Goal: Information Seeking & Learning: Learn about a topic

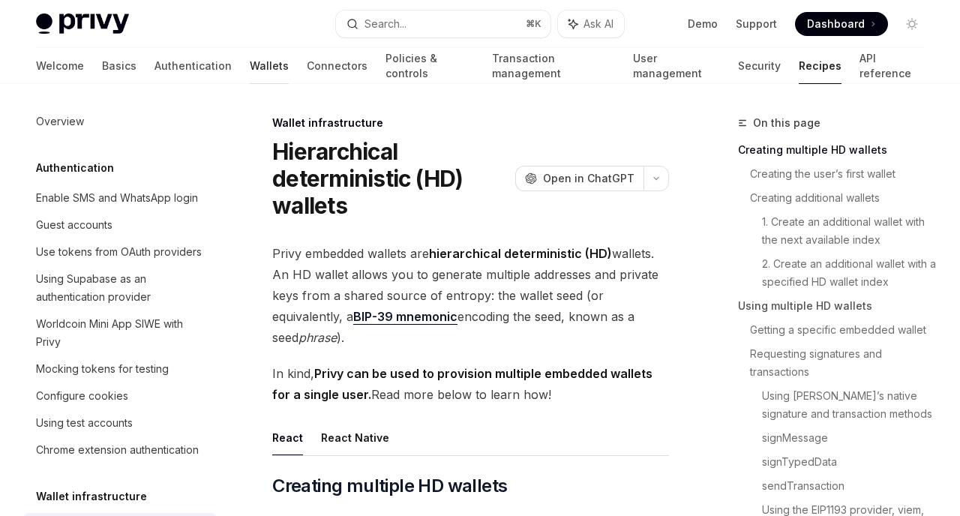
scroll to position [236, 0]
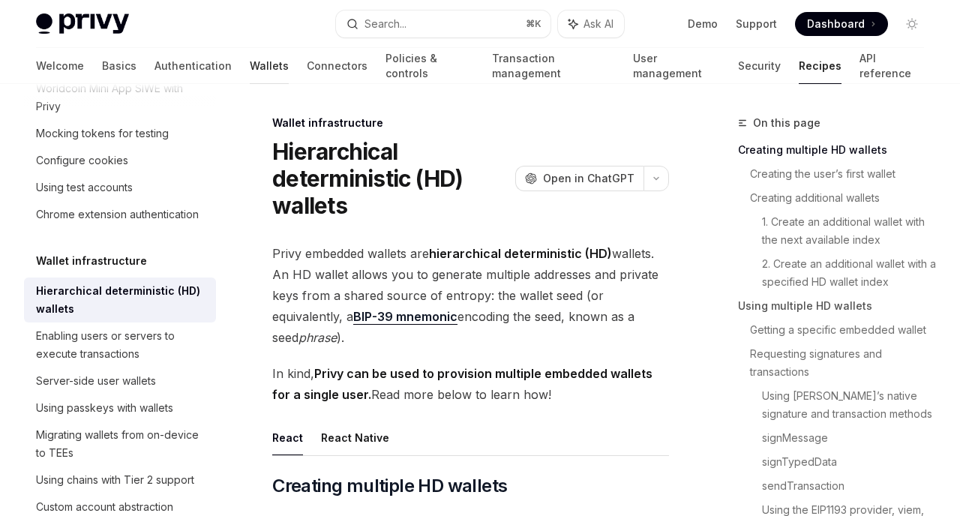
click at [250, 65] on link "Wallets" at bounding box center [269, 66] width 39 height 36
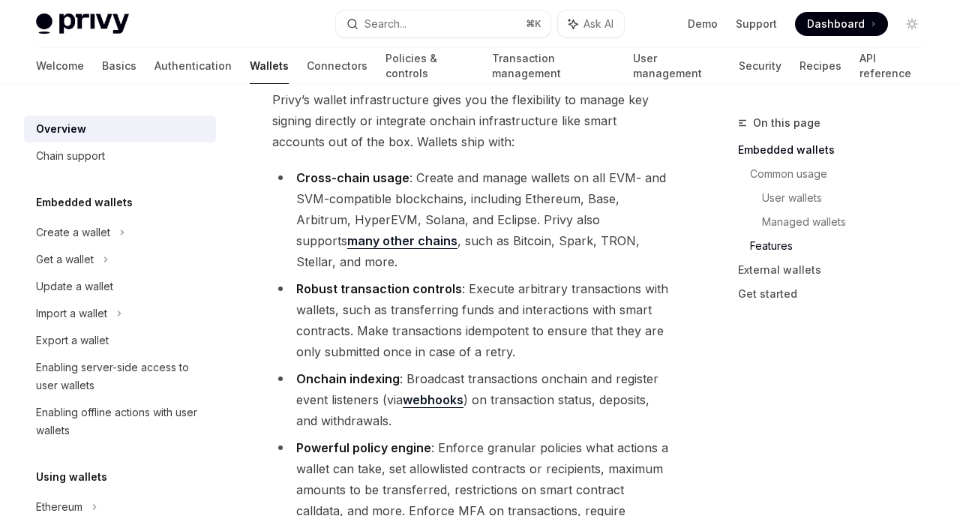
scroll to position [2991, 0]
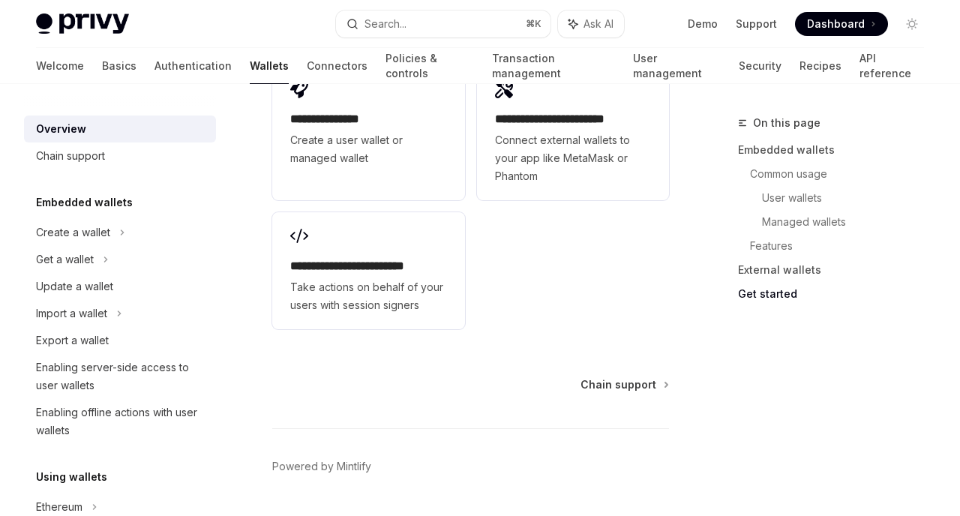
click at [88, 23] on img at bounding box center [82, 24] width 93 height 21
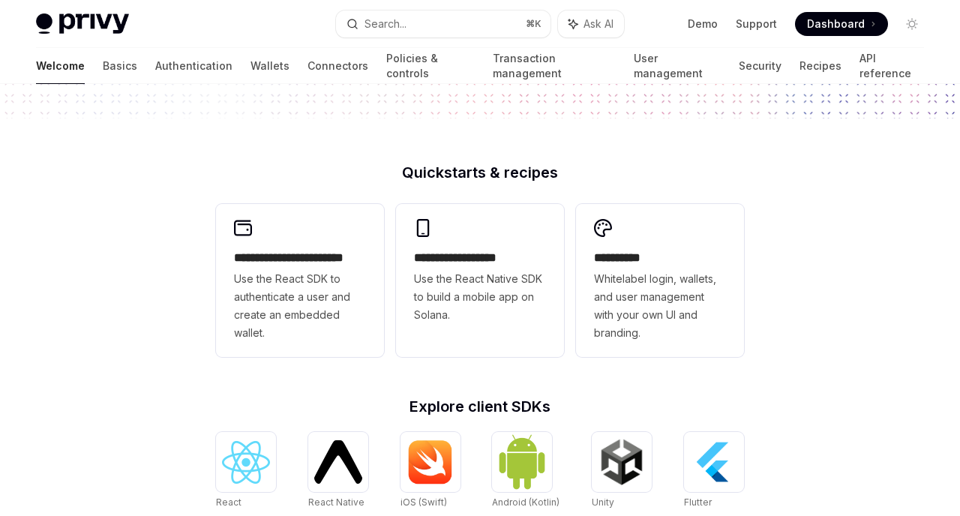
scroll to position [339, 0]
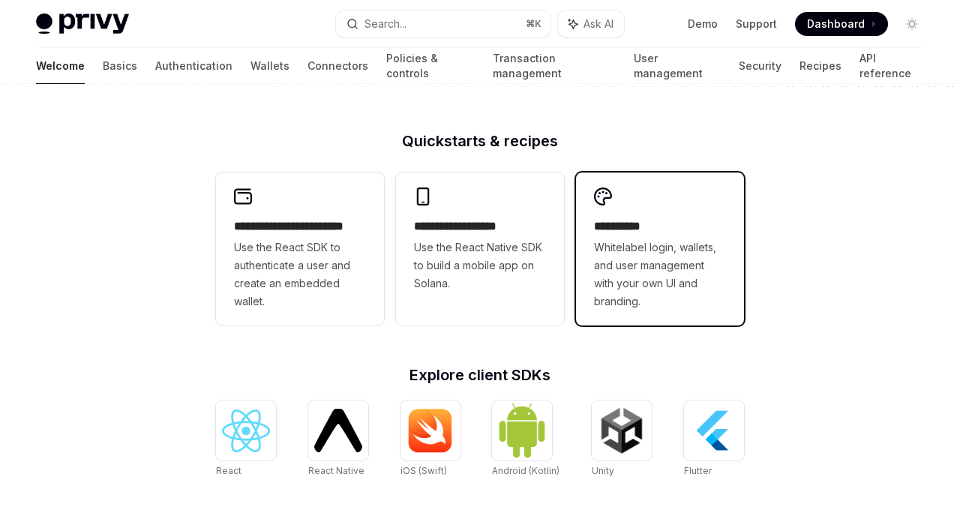
click at [686, 248] on span "Whitelabel login, wallets, and user management with your own UI and branding." at bounding box center [660, 275] width 132 height 72
type textarea "*"
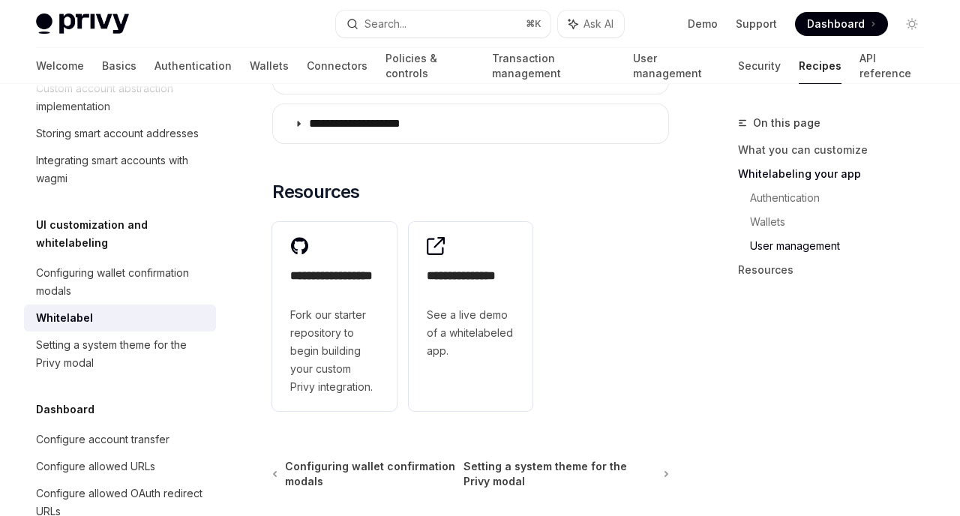
scroll to position [2454, 0]
